Goal: Task Accomplishment & Management: Manage account settings

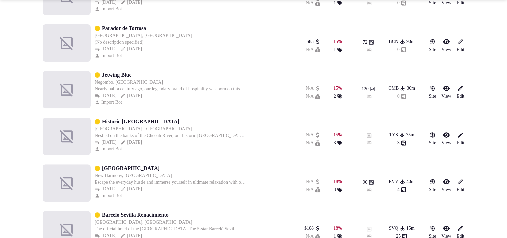
scroll to position [233, 0]
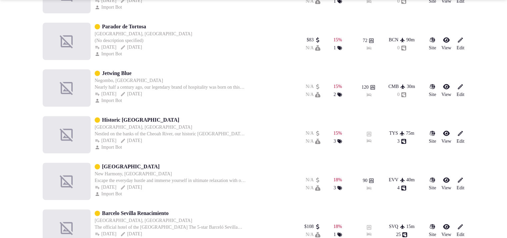
drag, startPoint x: 235, startPoint y: 162, endPoint x: 102, endPoint y: 166, distance: 133.1
click at [102, 166] on div "[GEOGRAPHIC_DATA]" at bounding box center [171, 167] width 152 height 8
copy link "[GEOGRAPHIC_DATA]"
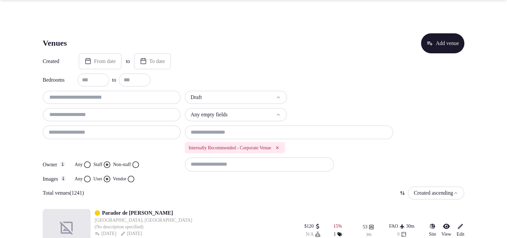
scroll to position [208, 0]
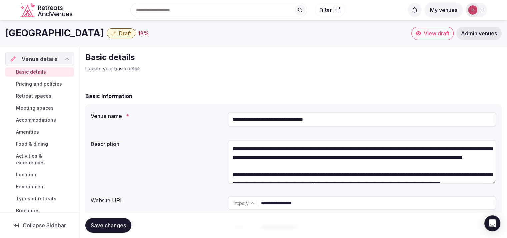
scroll to position [76, 0]
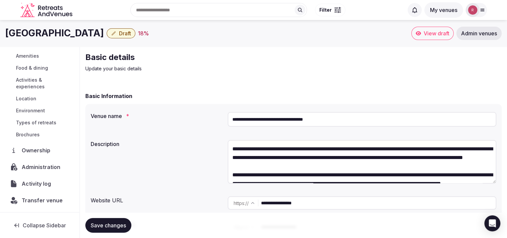
click at [325, 202] on input "**********" at bounding box center [378, 202] width 235 height 13
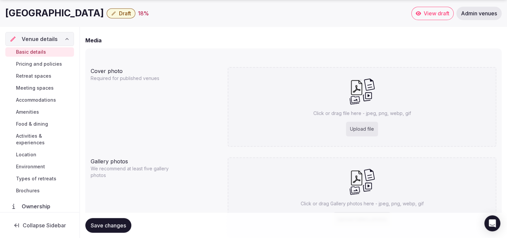
scroll to position [542, 0]
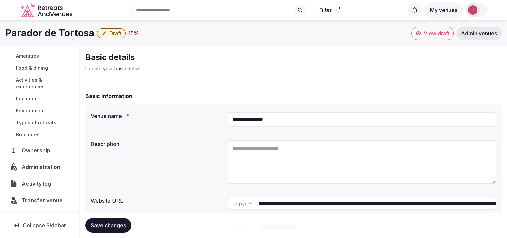
click at [291, 204] on input "**********" at bounding box center [377, 203] width 237 height 13
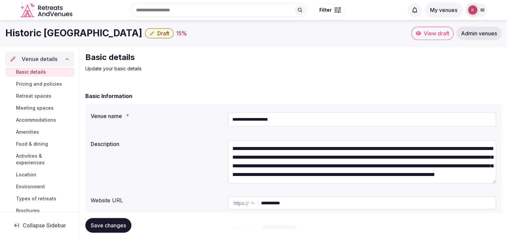
scroll to position [17, 0]
drag, startPoint x: 300, startPoint y: 207, endPoint x: 257, endPoint y: 203, distance: 43.2
click at [257, 203] on div "**********" at bounding box center [362, 202] width 269 height 13
drag, startPoint x: 108, startPoint y: 32, endPoint x: 4, endPoint y: 39, distance: 103.6
click at [4, 39] on div "Historic Tapoco Lodge Draft 15 % View draft Admin venues" at bounding box center [253, 33] width 507 height 13
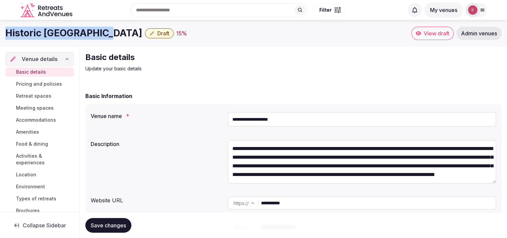
copy h1 "Historic [GEOGRAPHIC_DATA]"
drag, startPoint x: 107, startPoint y: 37, endPoint x: 9, endPoint y: 37, distance: 98.4
click at [9, 37] on h1 "Historic [GEOGRAPHIC_DATA]" at bounding box center [73, 33] width 137 height 13
copy h1 "Historic [GEOGRAPHIC_DATA]"
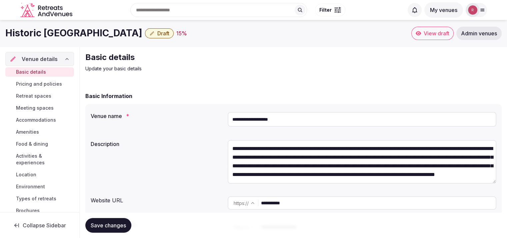
click at [154, 133] on div "**********" at bounding box center [293, 173] width 416 height 138
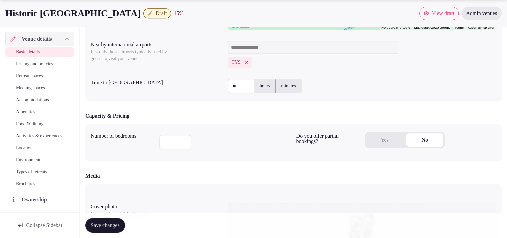
scroll to position [364, 0]
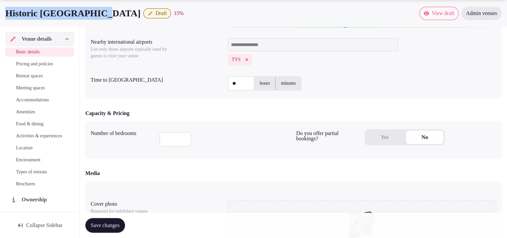
drag, startPoint x: 108, startPoint y: 15, endPoint x: 0, endPoint y: 15, distance: 107.7
click at [0, 15] on div "Historic Tapoco Lodge Draft 15 % View draft Admin venues" at bounding box center [253, 13] width 507 height 13
copy h1 "Historic Tapoco Lodge"
click at [173, 140] on input "number" at bounding box center [175, 139] width 32 height 15
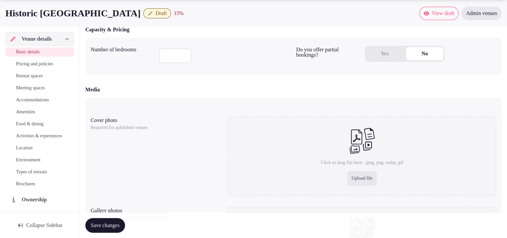
scroll to position [450, 0]
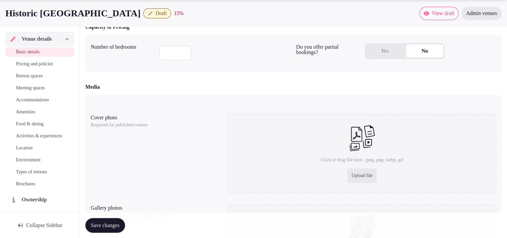
type input "**"
click at [493, 93] on div "Media Cover photo Required for published venues Click or drag file here - jpeg,…" at bounding box center [293, 187] width 416 height 209
click at [361, 178] on div "Upload file" at bounding box center [361, 175] width 29 height 15
drag, startPoint x: 108, startPoint y: 14, endPoint x: 2, endPoint y: 12, distance: 106.7
click at [2, 12] on div "Historic Tapoco Lodge Draft 15 % View draft Admin venues" at bounding box center [253, 13] width 507 height 13
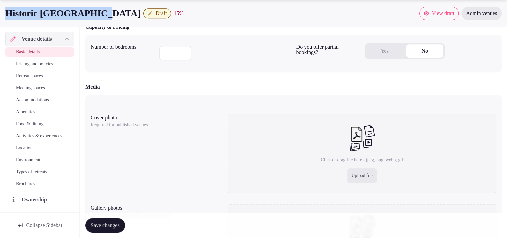
copy h1 "Historic [GEOGRAPHIC_DATA]"
click at [452, 97] on div "Cover photo Required for published venues Click or drag file here - jpeg, png, …" at bounding box center [293, 193] width 416 height 197
click at [360, 175] on div "Upload file" at bounding box center [361, 175] width 29 height 15
type input "**********"
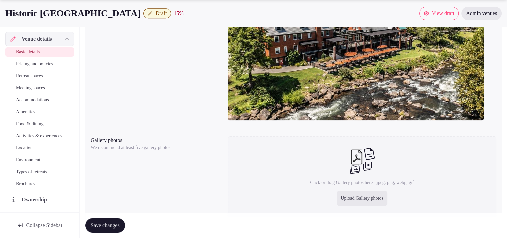
scroll to position [615, 0]
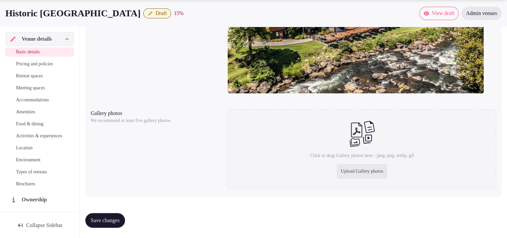
click at [109, 221] on span "Save changes" at bounding box center [105, 220] width 29 height 7
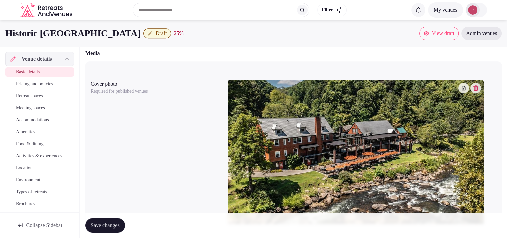
scroll to position [509, 0]
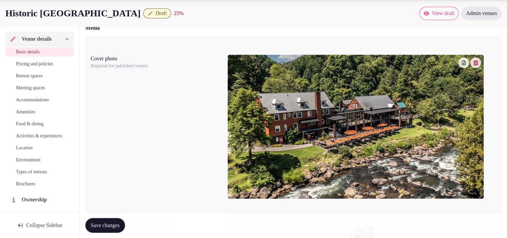
click at [477, 60] on icon "button" at bounding box center [475, 62] width 5 height 5
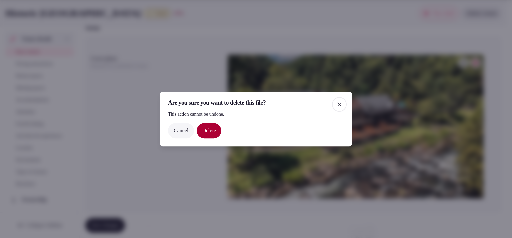
click at [217, 129] on button "Delete" at bounding box center [209, 130] width 25 height 15
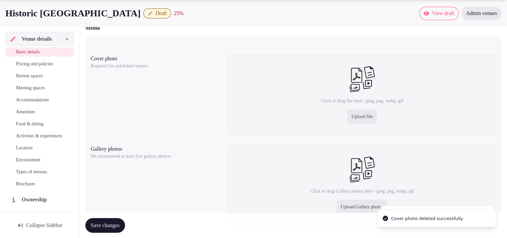
click at [359, 119] on div "Upload file" at bounding box center [361, 116] width 29 height 15
type input "**********"
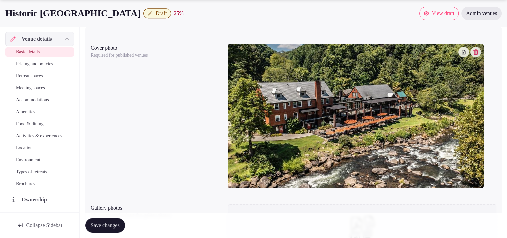
scroll to position [530, 0]
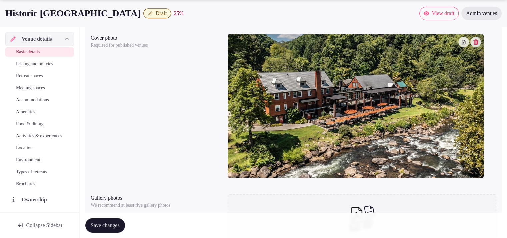
click at [475, 46] on button "button" at bounding box center [475, 42] width 11 height 11
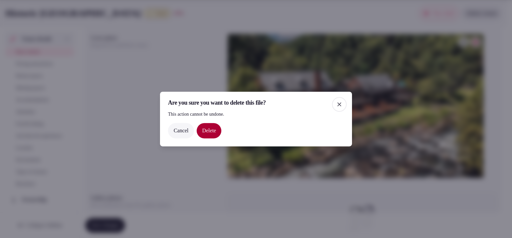
click at [214, 133] on button "Delete" at bounding box center [209, 130] width 25 height 15
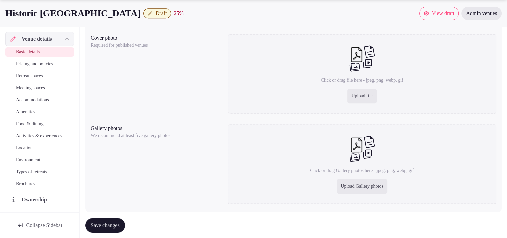
click at [342, 88] on div "Click or drag file here - jpeg, png, webp, gif Upload file" at bounding box center [362, 74] width 269 height 80
type input "**********"
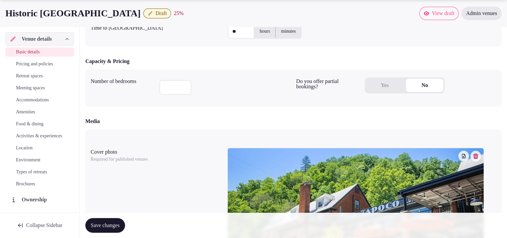
scroll to position [615, 0]
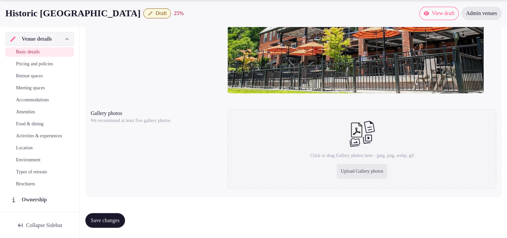
click at [115, 220] on span "Save changes" at bounding box center [105, 220] width 29 height 7
click at [377, 171] on div "Upload Gallery photos" at bounding box center [362, 171] width 51 height 15
click at [344, 165] on div "Upload Gallery photos" at bounding box center [362, 171] width 51 height 15
type input "**********"
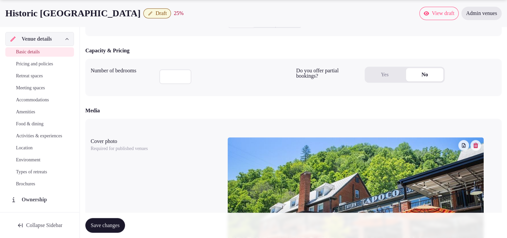
scroll to position [635, 0]
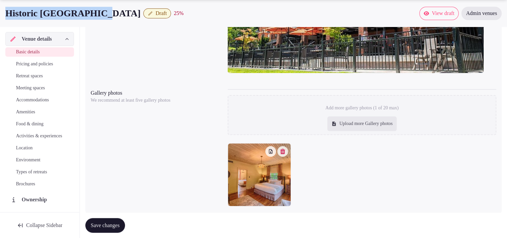
drag, startPoint x: 106, startPoint y: 13, endPoint x: 7, endPoint y: 16, distance: 98.7
click at [7, 16] on h1 "Historic [GEOGRAPHIC_DATA]" at bounding box center [72, 13] width 135 height 13
copy h1 "Historic [GEOGRAPHIC_DATA]"
click at [362, 126] on div "Upload more Gallery photos" at bounding box center [361, 123] width 69 height 15
type input "**********"
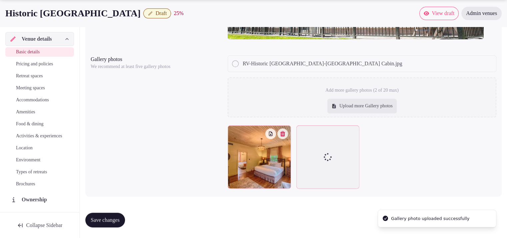
scroll to position [668, 0]
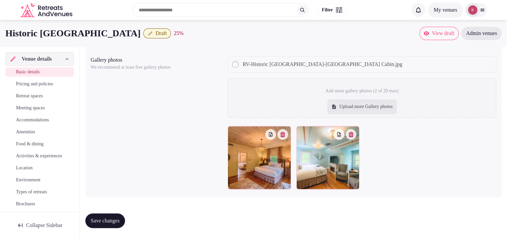
click at [344, 101] on div "Upload more Gallery photos" at bounding box center [361, 106] width 69 height 15
type input "**********"
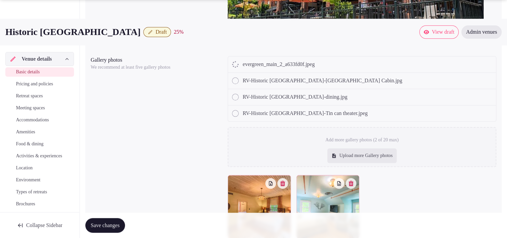
scroll to position [684, 0]
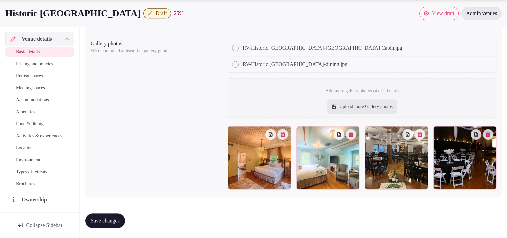
click at [369, 108] on div "Upload more Gallery photos" at bounding box center [361, 106] width 69 height 15
type input "**********"
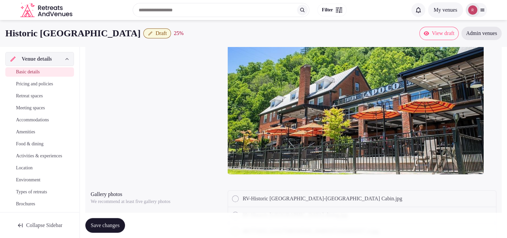
scroll to position [742, 0]
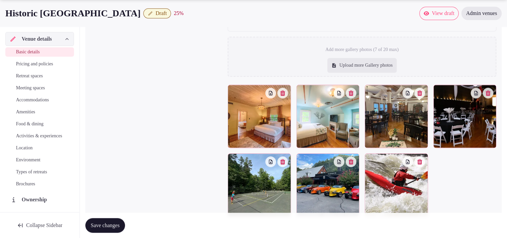
click at [108, 227] on span "Save changes" at bounding box center [105, 225] width 29 height 7
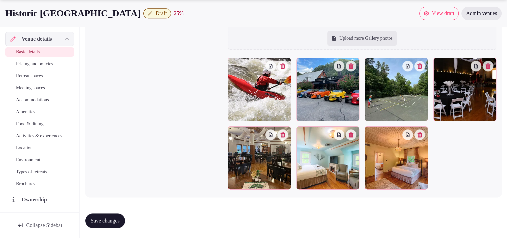
scroll to position [769, 0]
click at [103, 220] on span "Save changes" at bounding box center [105, 220] width 29 height 7
click at [24, 97] on span "Accommodations" at bounding box center [32, 100] width 33 height 7
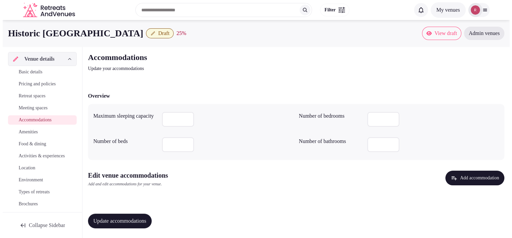
scroll to position [1, 0]
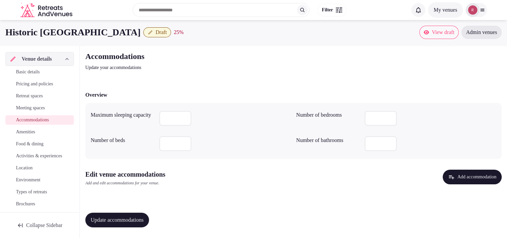
click at [455, 175] on button "Add accommodation" at bounding box center [472, 177] width 59 height 15
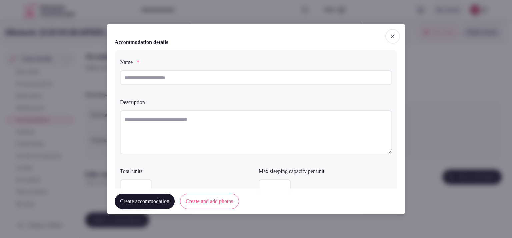
click at [172, 79] on input "text" at bounding box center [256, 77] width 272 height 15
type input "**********"
click at [164, 115] on textarea at bounding box center [256, 132] width 272 height 44
paste textarea "**********"
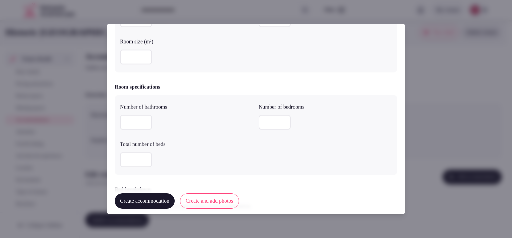
scroll to position [0, 0]
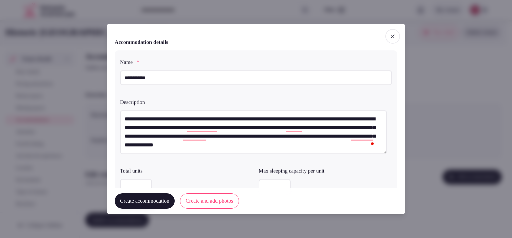
type textarea "**********"
click at [211, 122] on textarea "**********" at bounding box center [253, 132] width 267 height 44
drag, startPoint x: 163, startPoint y: 77, endPoint x: 115, endPoint y: 76, distance: 48.7
click at [115, 76] on div "**********" at bounding box center [256, 144] width 283 height 189
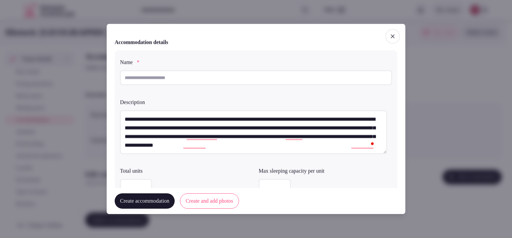
click at [395, 41] on div "**********" at bounding box center [256, 119] width 299 height 190
click at [389, 38] on icon "button" at bounding box center [392, 36] width 7 height 7
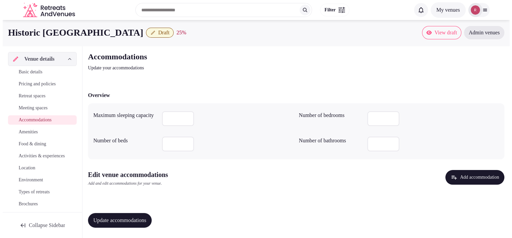
scroll to position [1, 0]
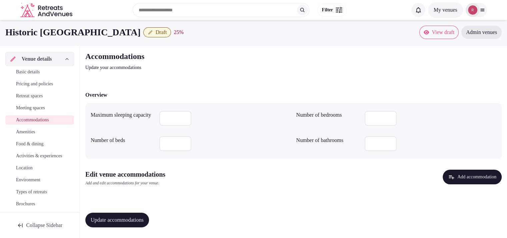
click at [119, 66] on p "Update your accommodations" at bounding box center [197, 67] width 224 height 7
click at [472, 178] on button "Add accommodation" at bounding box center [472, 177] width 59 height 15
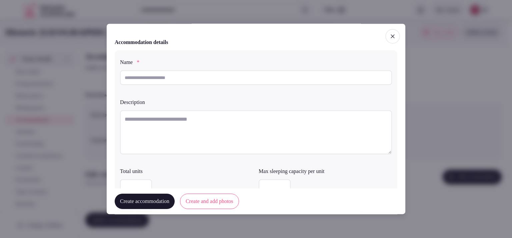
click at [171, 79] on input "text" at bounding box center [256, 77] width 272 height 15
type input "**********"
click at [148, 121] on textarea at bounding box center [256, 132] width 272 height 44
paste textarea "**********"
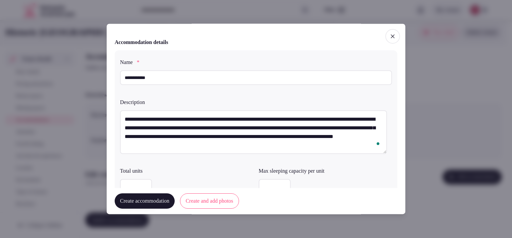
type textarea "**********"
click at [135, 185] on input "number" at bounding box center [136, 186] width 32 height 15
type input "*"
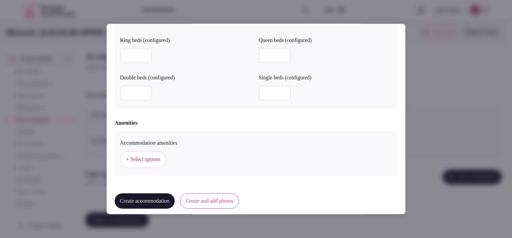
scroll to position [559, 0]
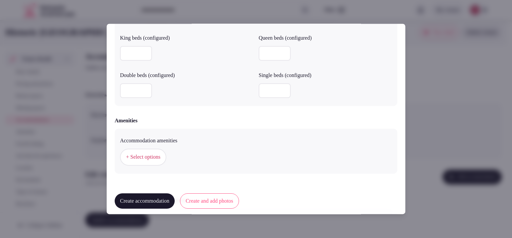
click at [154, 162] on button "+ Select options" at bounding box center [143, 157] width 46 height 17
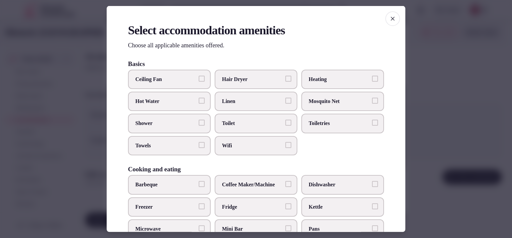
click at [167, 118] on label "Shower" at bounding box center [169, 123] width 83 height 19
click at [199, 120] on button "Shower" at bounding box center [202, 123] width 6 height 6
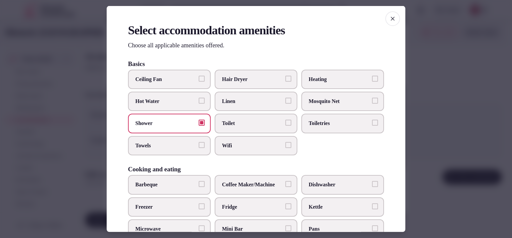
click at [236, 208] on span "Fridge" at bounding box center [252, 206] width 61 height 7
click at [285, 208] on button "Fridge" at bounding box center [288, 206] width 6 height 6
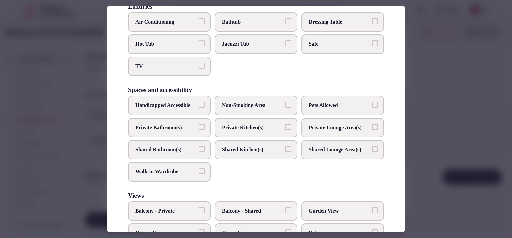
scroll to position [308, 0]
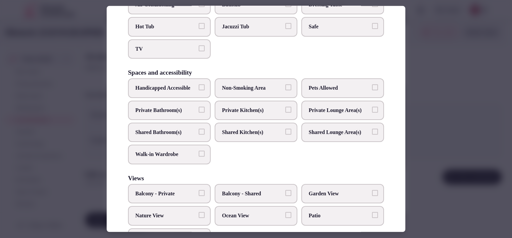
click at [179, 158] on span "Walk-in Wardrobe" at bounding box center [165, 154] width 61 height 7
click at [199, 157] on button "Walk-in Wardrobe" at bounding box center [202, 154] width 6 height 6
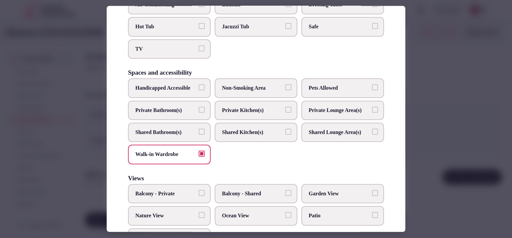
click at [200, 157] on button "Walk-in Wardrobe" at bounding box center [202, 154] width 6 height 6
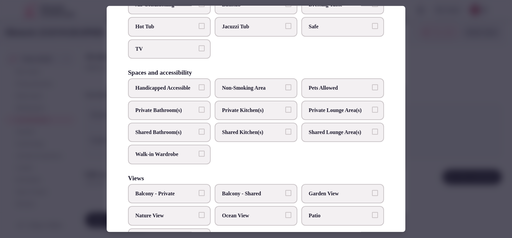
click at [185, 92] on span "Handicapped Accessible" at bounding box center [165, 87] width 61 height 7
click at [199, 90] on button "Handicapped Accessible" at bounding box center [202, 87] width 6 height 6
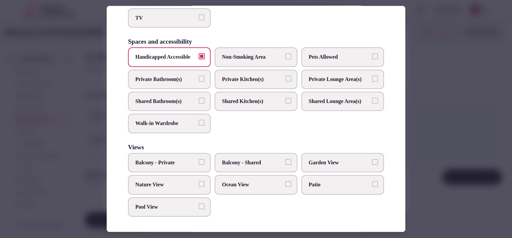
scroll to position [347, 0]
click at [159, 188] on span "Nature View" at bounding box center [165, 183] width 61 height 7
click at [199, 186] on button "Nature View" at bounding box center [202, 183] width 6 height 6
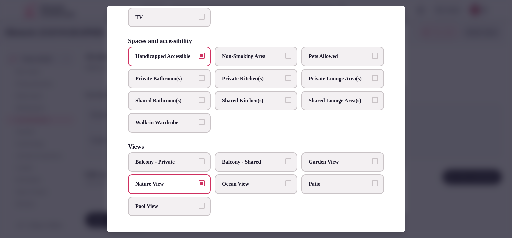
scroll to position [159, 0]
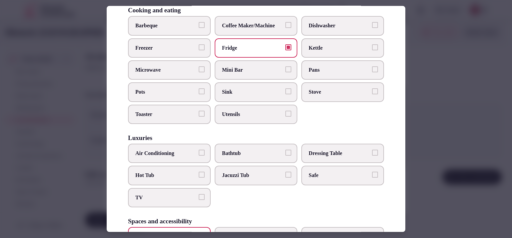
click at [232, 172] on span "Jacuzzi Tub" at bounding box center [252, 175] width 61 height 7
click at [285, 172] on button "Jacuzzi Tub" at bounding box center [288, 175] width 6 height 6
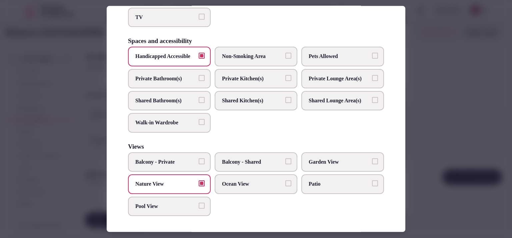
click at [314, 157] on label "Garden View" at bounding box center [342, 161] width 83 height 19
click at [372, 158] on button "Garden View" at bounding box center [375, 161] width 6 height 6
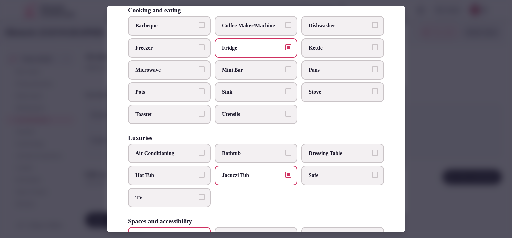
scroll to position [0, 0]
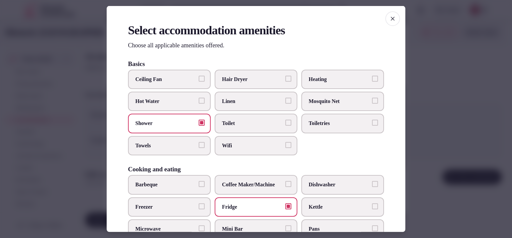
click at [164, 225] on span "Microwave" at bounding box center [165, 228] width 61 height 7
click at [199, 225] on button "Microwave" at bounding box center [202, 228] width 6 height 6
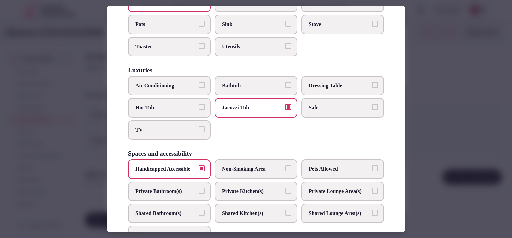
scroll to position [198, 0]
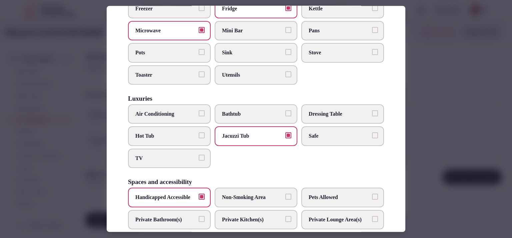
click at [285, 110] on button "Bathtub" at bounding box center [288, 113] width 6 height 6
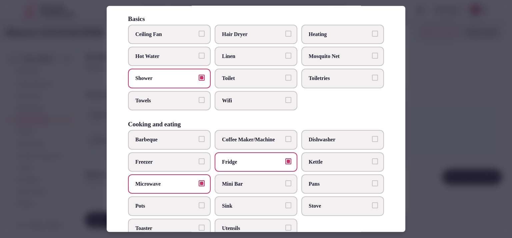
scroll to position [44, 0]
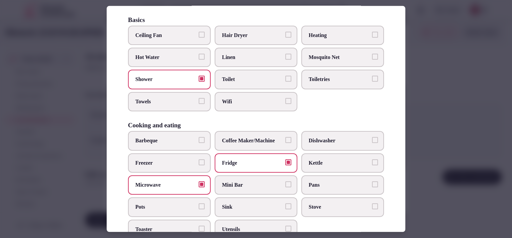
click at [372, 80] on button "Toiletries" at bounding box center [375, 79] width 6 height 6
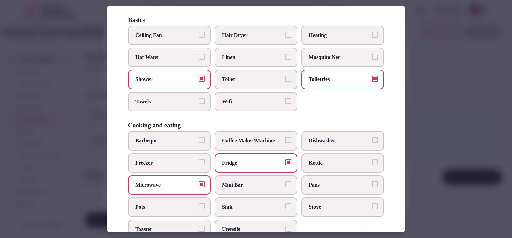
click at [170, 104] on span "Towels" at bounding box center [165, 101] width 61 height 7
click at [199, 104] on button "Towels" at bounding box center [202, 101] width 6 height 6
click at [244, 80] on span "Toilet" at bounding box center [252, 79] width 61 height 7
click at [285, 80] on button "Toilet" at bounding box center [288, 79] width 6 height 6
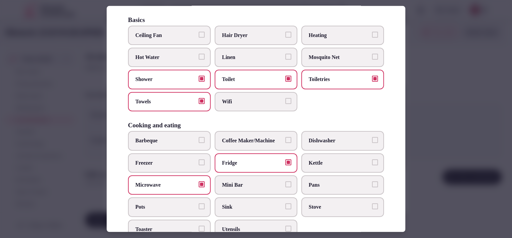
click at [372, 162] on button "Kettle" at bounding box center [375, 162] width 6 height 6
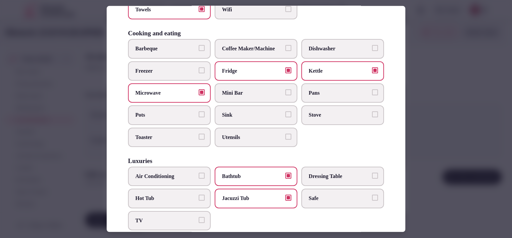
scroll to position [167, 0]
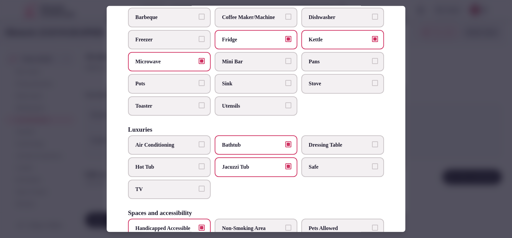
click at [179, 186] on span "TV" at bounding box center [165, 189] width 61 height 7
click at [199, 186] on button "TV" at bounding box center [202, 189] width 6 height 6
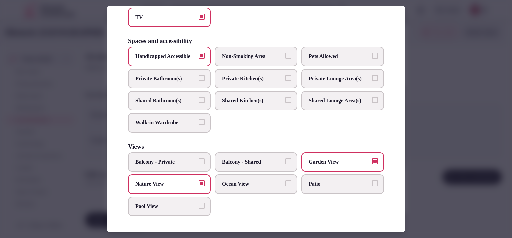
click at [193, 158] on label "Balcony - Private" at bounding box center [169, 161] width 83 height 19
click at [199, 158] on button "Balcony - Private" at bounding box center [202, 161] width 6 height 6
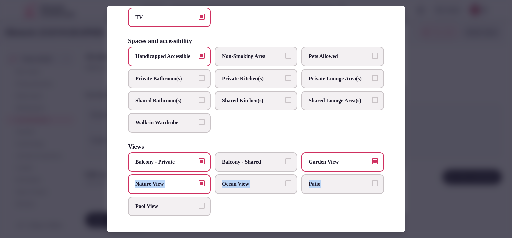
drag, startPoint x: 400, startPoint y: 178, endPoint x: 402, endPoint y: 170, distance: 8.4
click at [402, 170] on div "Select accommodation amenities Choose all applicable amenities offered. Basics …" at bounding box center [256, 119] width 299 height 226
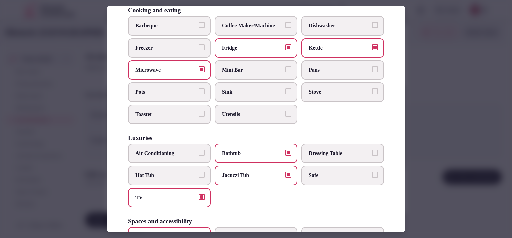
click at [250, 92] on span "Sink" at bounding box center [252, 91] width 61 height 7
click at [285, 92] on button "Sink" at bounding box center [288, 91] width 6 height 6
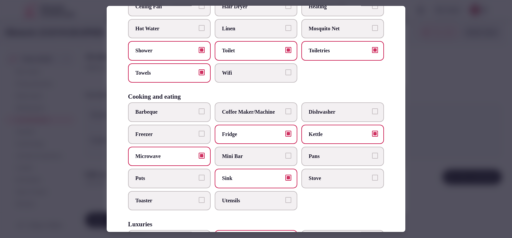
scroll to position [51, 0]
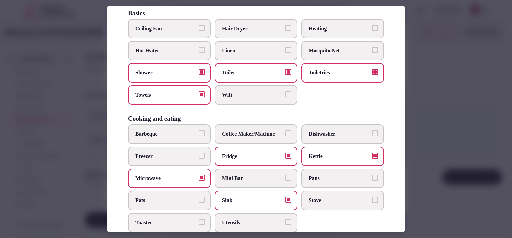
click at [285, 49] on button "Linen" at bounding box center [288, 50] width 6 height 6
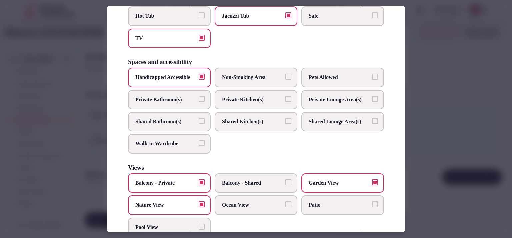
scroll to position [320, 0]
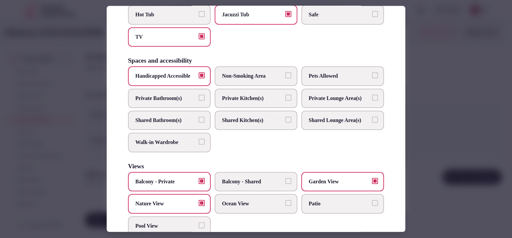
click at [200, 101] on button "Private Bathroom(s)" at bounding box center [202, 98] width 6 height 6
click at [344, 102] on span "Private Lounge Area(s)" at bounding box center [339, 98] width 61 height 7
click at [372, 101] on button "Private Lounge Area(s)" at bounding box center [375, 98] width 6 height 6
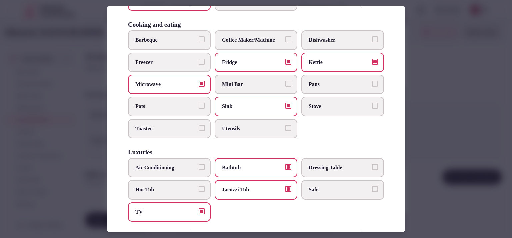
scroll to position [0, 0]
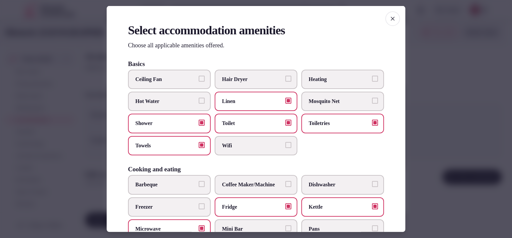
click at [387, 25] on span "button" at bounding box center [392, 18] width 15 height 15
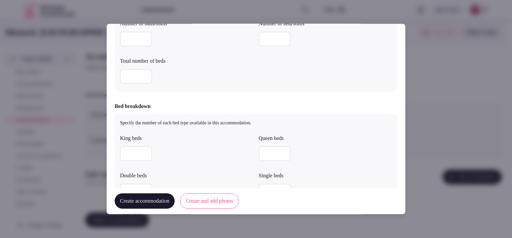
scroll to position [282, 0]
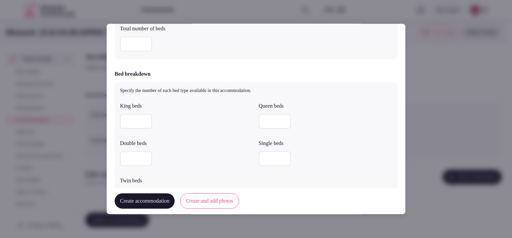
click at [134, 127] on input "number" at bounding box center [136, 121] width 32 height 15
type input "*"
click at [273, 123] on input "number" at bounding box center [275, 121] width 32 height 15
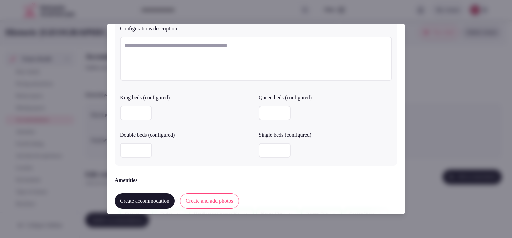
scroll to position [636, 0]
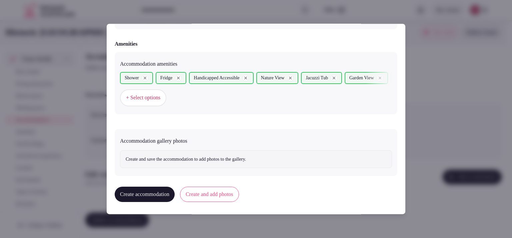
type input "*"
click at [157, 198] on button "Create accommodation" at bounding box center [145, 194] width 60 height 15
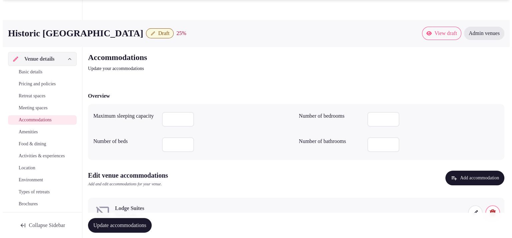
scroll to position [31, 0]
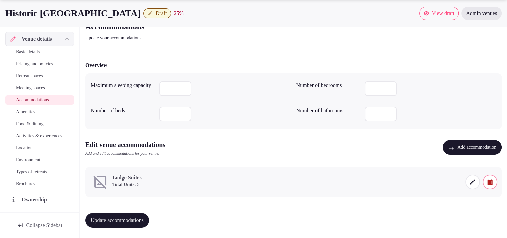
click at [472, 183] on icon at bounding box center [472, 182] width 7 height 7
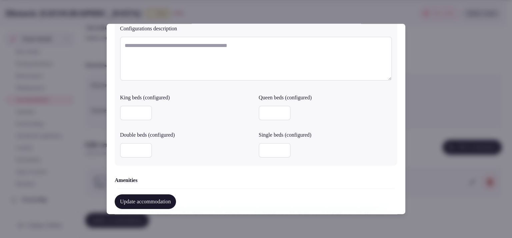
scroll to position [666, 0]
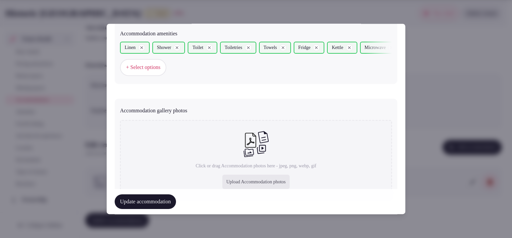
click at [241, 180] on div "Upload Accommodation photos" at bounding box center [255, 182] width 67 height 15
type input "**********"
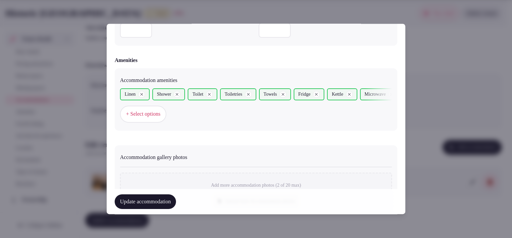
scroll to position [734, 0]
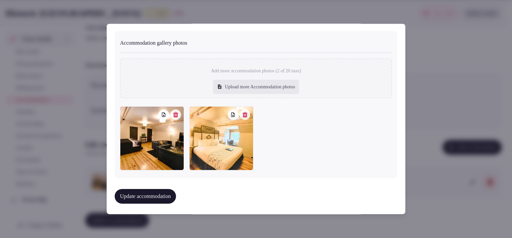
click at [159, 196] on button "Update accommodation" at bounding box center [145, 196] width 61 height 15
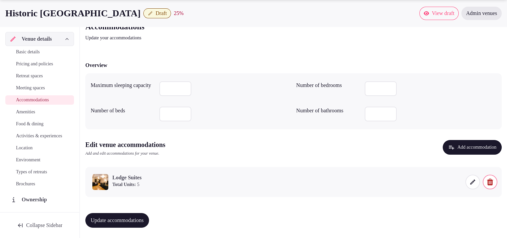
click at [475, 184] on icon at bounding box center [472, 182] width 7 height 7
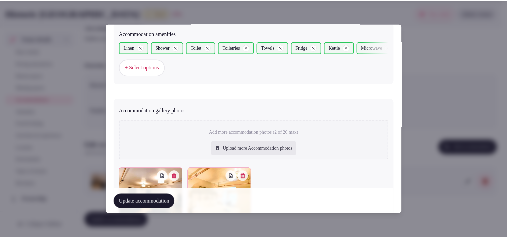
scroll to position [728, 0]
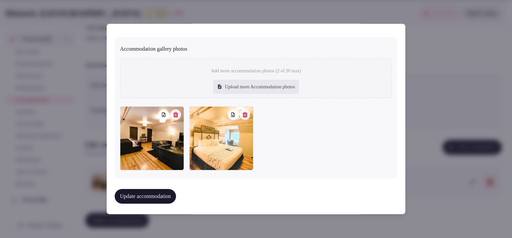
click at [251, 88] on div "Upload more Accommodation photos" at bounding box center [256, 87] width 86 height 15
type input "**********"
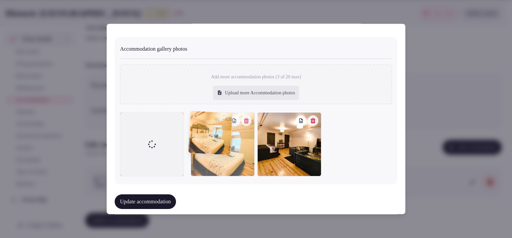
drag, startPoint x: 290, startPoint y: 133, endPoint x: 227, endPoint y: 138, distance: 63.2
click at [227, 138] on div at bounding box center [223, 144] width 64 height 64
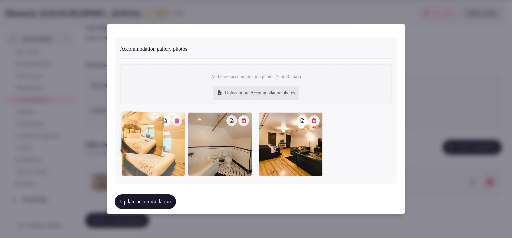
drag, startPoint x: 212, startPoint y: 141, endPoint x: 173, endPoint y: 141, distance: 39.3
click at [173, 141] on div at bounding box center [153, 144] width 64 height 64
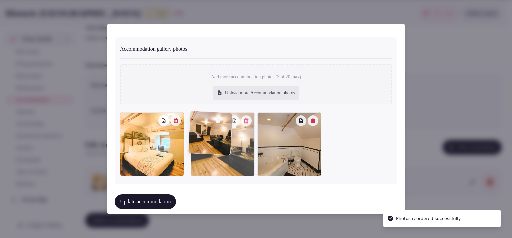
drag, startPoint x: 283, startPoint y: 143, endPoint x: 233, endPoint y: 141, distance: 49.7
click at [233, 141] on div at bounding box center [223, 144] width 64 height 64
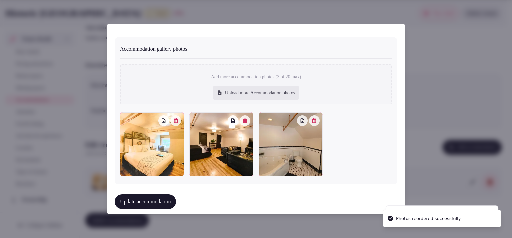
click at [176, 200] on button "Update accommodation" at bounding box center [145, 201] width 61 height 15
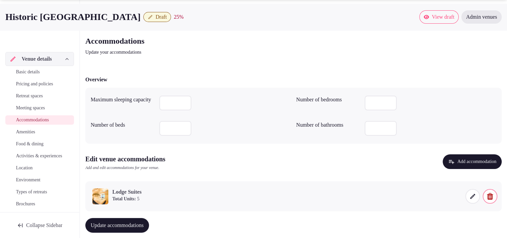
scroll to position [31, 0]
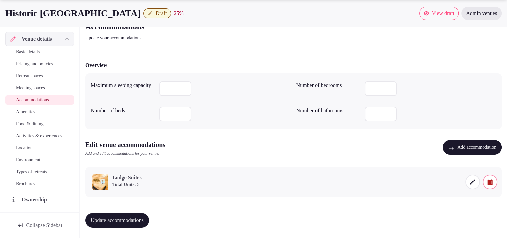
click at [73, 208] on div "Venue details Basic details Pricing and policies Retreat spaces Meeting spaces …" at bounding box center [39, 119] width 79 height 185
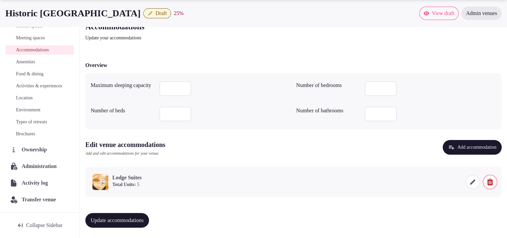
scroll to position [0, 0]
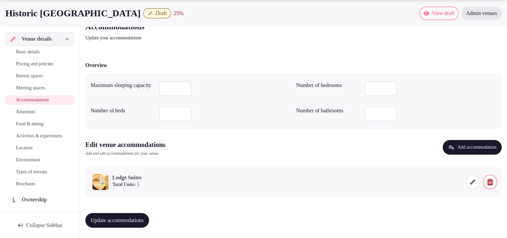
click at [32, 50] on span "Basic details" at bounding box center [28, 52] width 24 height 7
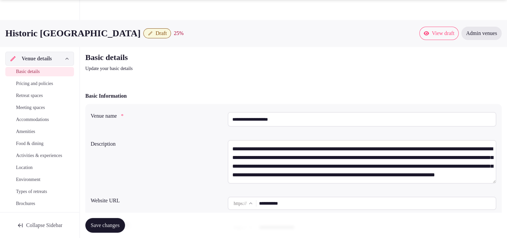
scroll to position [208, 0]
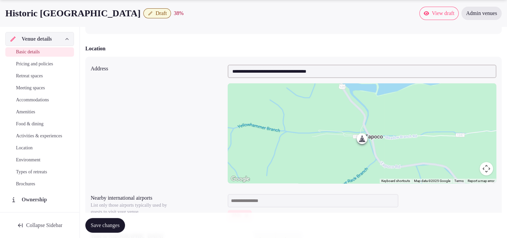
click at [107, 226] on span "Save changes" at bounding box center [105, 225] width 29 height 7
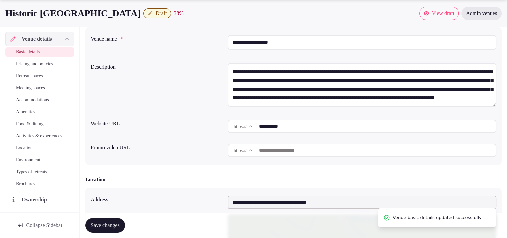
scroll to position [0, 0]
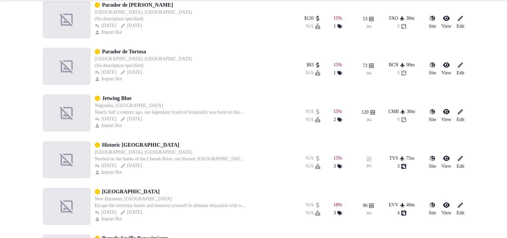
scroll to position [208, 0]
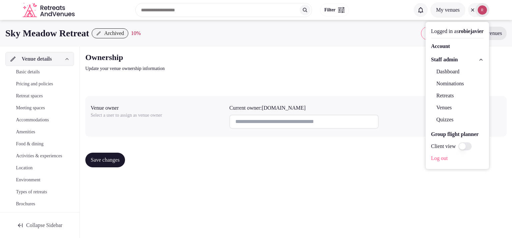
click at [235, 77] on div "Ownership Update your venue ownership information Venue owner Select a user to …" at bounding box center [296, 112] width 432 height 131
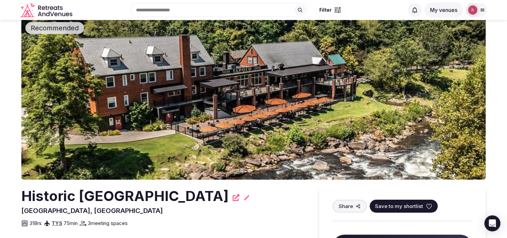
scroll to position [3, 0]
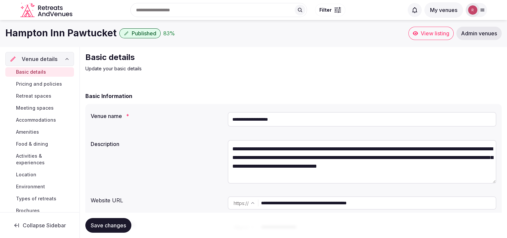
click at [414, 28] on link "View listing" at bounding box center [430, 33] width 45 height 13
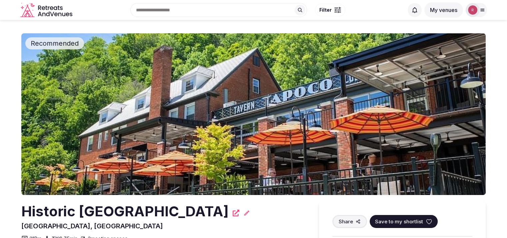
scroll to position [208, 0]
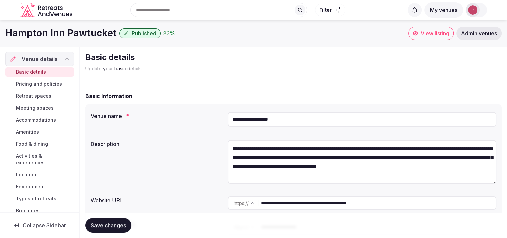
click at [418, 37] on link "View listing" at bounding box center [430, 33] width 45 height 13
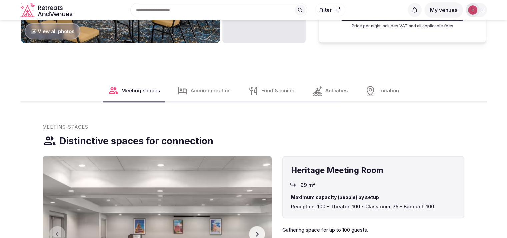
scroll to position [416, 0]
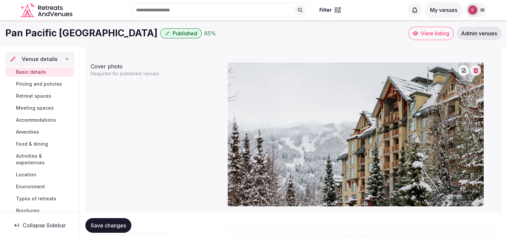
scroll to position [519, 0]
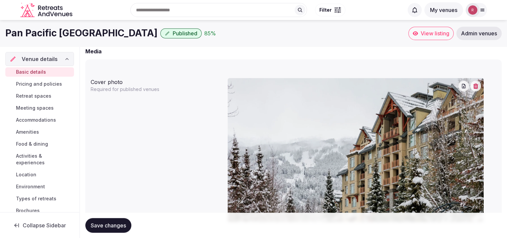
click at [430, 37] on link "View listing" at bounding box center [430, 33] width 45 height 13
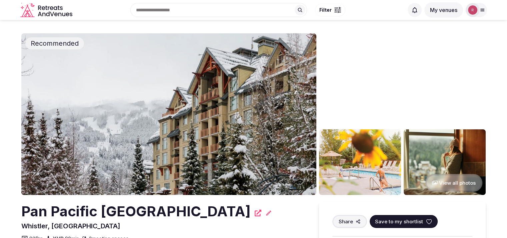
scroll to position [208, 0]
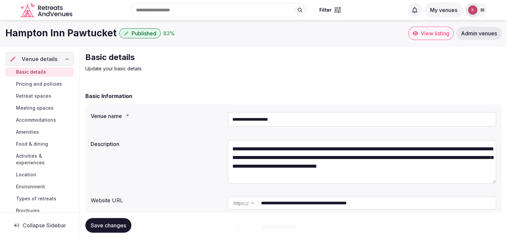
click at [437, 38] on link "View listing" at bounding box center [430, 33] width 45 height 13
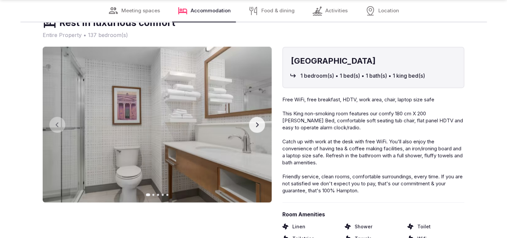
scroll to position [979, 0]
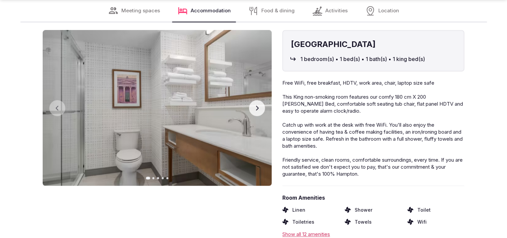
click at [264, 100] on button "Next slide" at bounding box center [257, 108] width 16 height 16
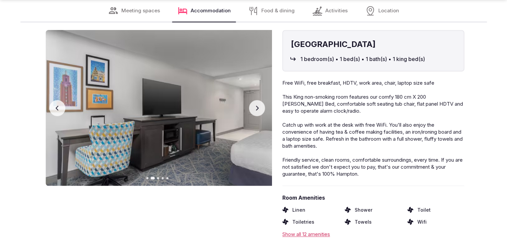
click at [264, 100] on button "Next slide" at bounding box center [257, 108] width 16 height 16
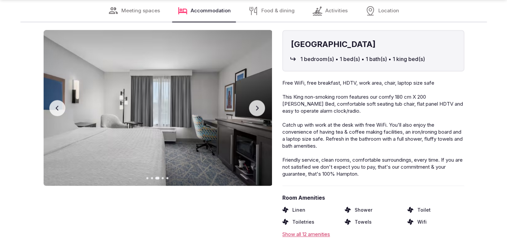
click at [264, 100] on button "Next slide" at bounding box center [257, 108] width 16 height 16
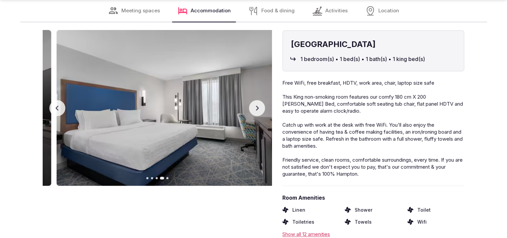
click at [264, 100] on button "Next slide" at bounding box center [257, 108] width 16 height 16
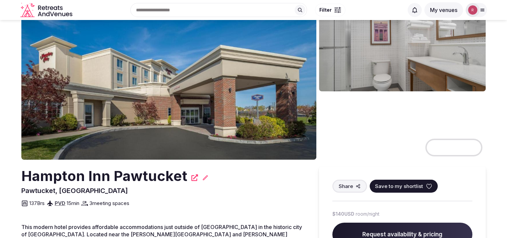
scroll to position [0, 0]
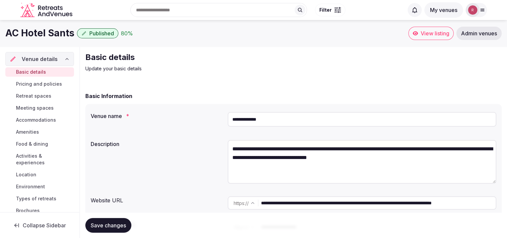
click at [441, 34] on span "View listing" at bounding box center [435, 33] width 29 height 7
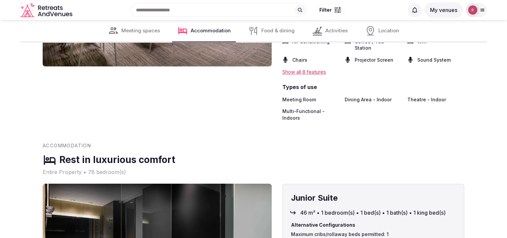
scroll to position [313, 0]
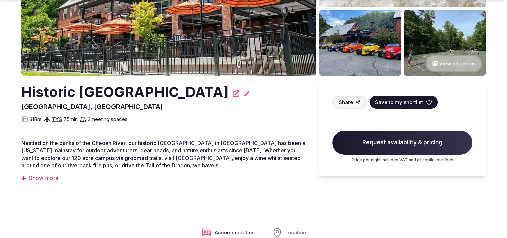
scroll to position [191, 0]
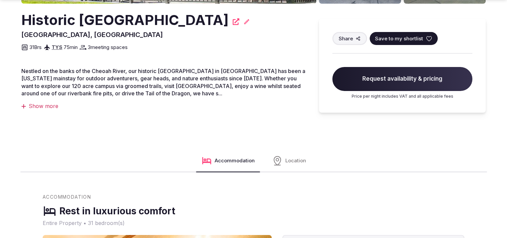
click at [45, 106] on div "Show more" at bounding box center [163, 105] width 284 height 7
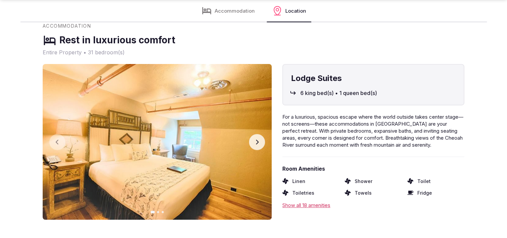
scroll to position [379, 0]
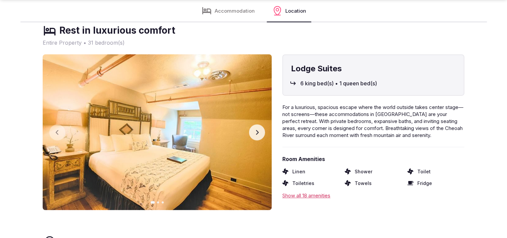
click at [264, 133] on button "Next slide" at bounding box center [257, 132] width 16 height 16
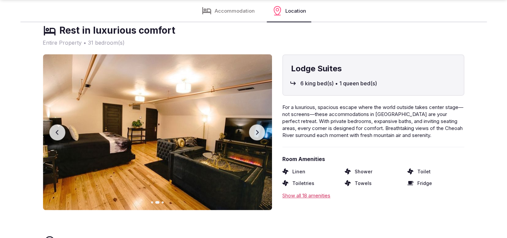
click at [264, 133] on button "Next slide" at bounding box center [257, 132] width 16 height 16
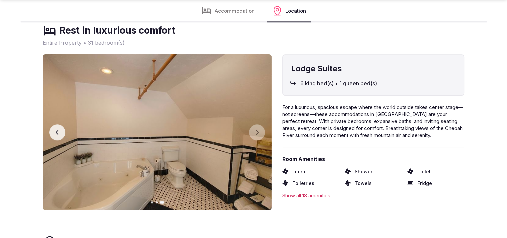
click at [61, 135] on button "Previous slide" at bounding box center [57, 132] width 16 height 16
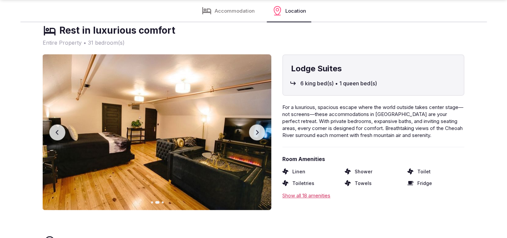
click at [61, 135] on button "Previous slide" at bounding box center [57, 132] width 16 height 16
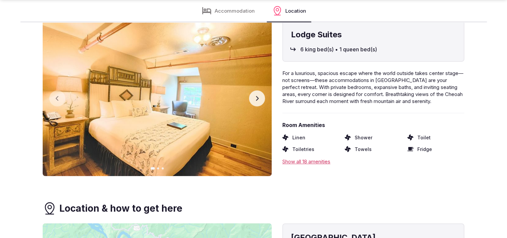
scroll to position [445, 0]
